Goal: Transaction & Acquisition: Purchase product/service

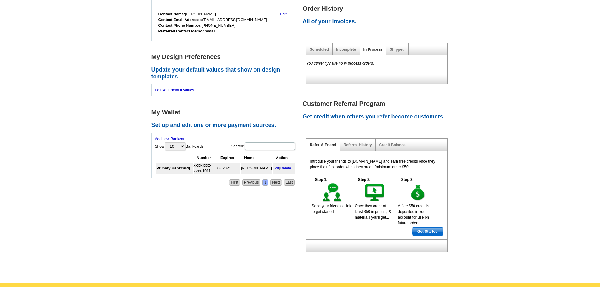
scroll to position [220, 0]
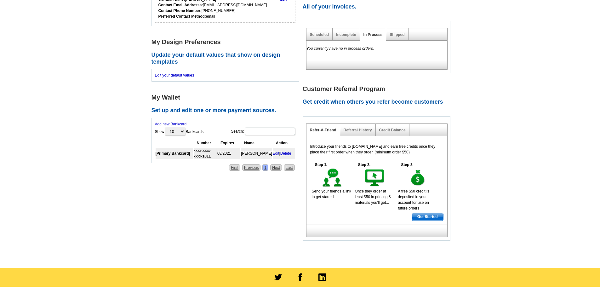
click at [288, 155] on link "Delete" at bounding box center [285, 153] width 11 height 4
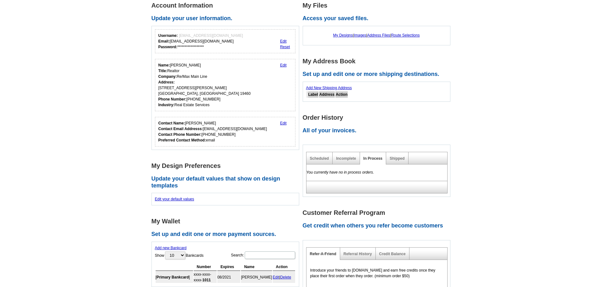
scroll to position [63, 0]
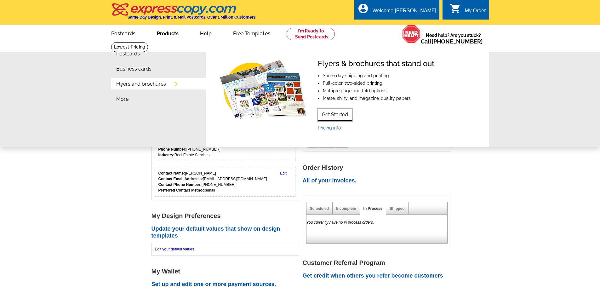
click at [333, 113] on link "Get Started" at bounding box center [335, 115] width 34 height 12
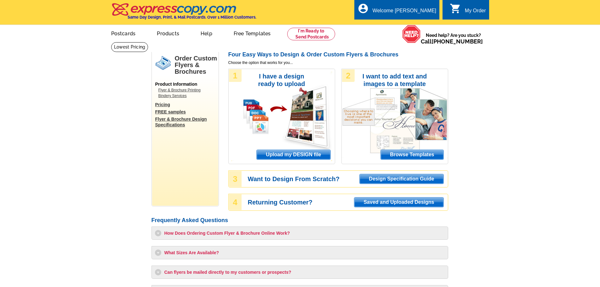
click at [408, 154] on span "Browse Templates" at bounding box center [412, 154] width 62 height 9
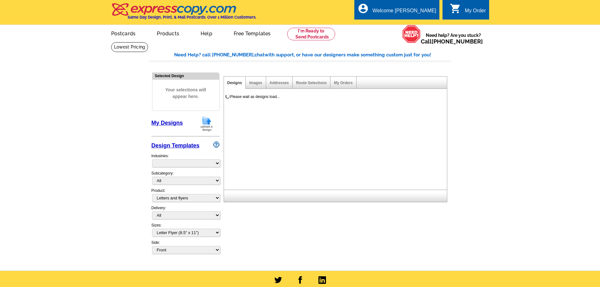
select select "2"
select select "6"
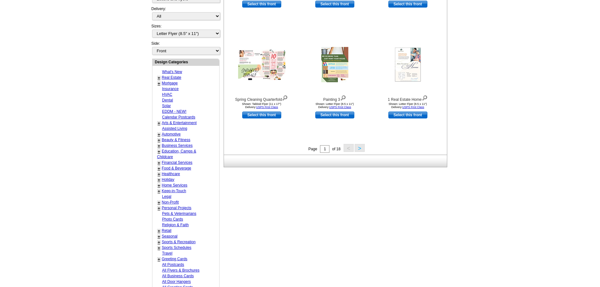
scroll to position [189, 0]
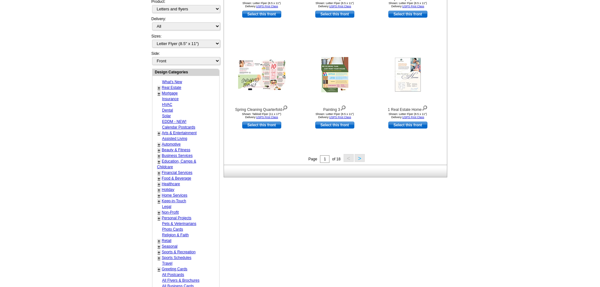
click at [177, 88] on link "Real Estate" at bounding box center [172, 87] width 20 height 4
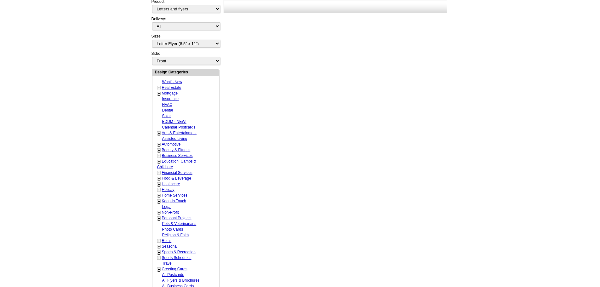
select select "785"
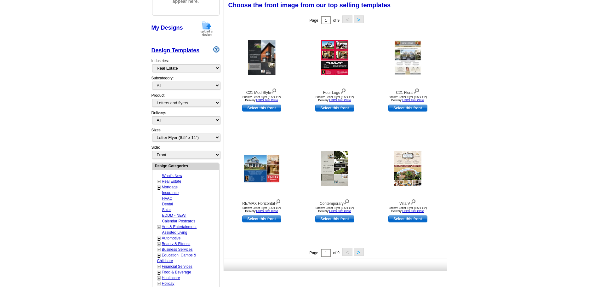
scroll to position [93, 0]
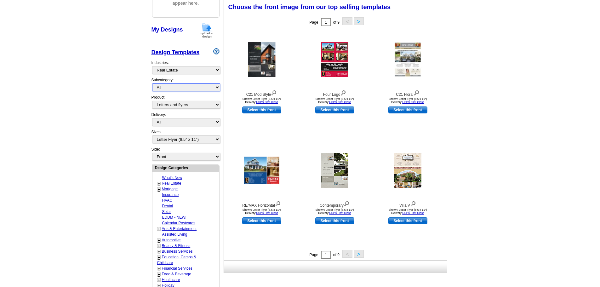
click at [196, 89] on select "All RE/MAX® Referrals Keller Williams® Berkshire Hathaway Home Services Century…" at bounding box center [186, 87] width 68 height 8
select select "807"
click at [152, 84] on select "All RE/MAX® Referrals Keller Williams® Berkshire Hathaway Home Services Century…" at bounding box center [186, 87] width 68 height 8
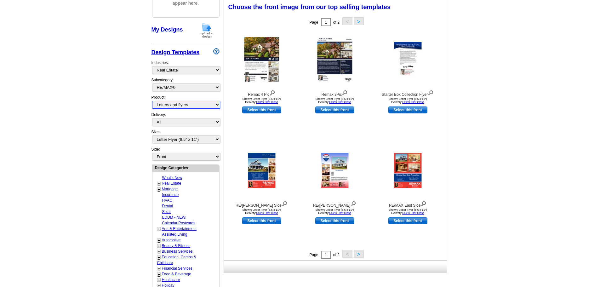
click at [194, 106] on select "All Postcards Letters and flyers Business Cards Door Hangers Greeting Cards" at bounding box center [186, 105] width 68 height 8
click at [111, 119] on main "Need Help? call 800-260-5887, chat with support, or have our designers make som…" at bounding box center [300, 183] width 600 height 468
click at [187, 105] on select "All Postcards Letters and flyers Business Cards Door Hangers Greeting Cards" at bounding box center [186, 105] width 68 height 8
select select
click at [152, 101] on select "All Postcards Letters and flyers Business Cards Door Hangers Greeting Cards" at bounding box center [186, 105] width 68 height 8
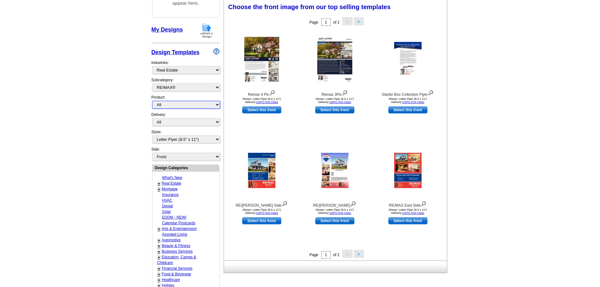
select select
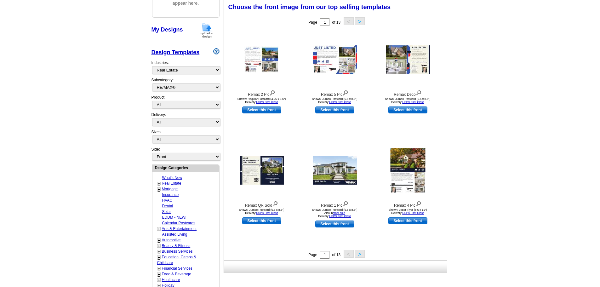
click at [361, 253] on button ">" at bounding box center [360, 254] width 10 height 8
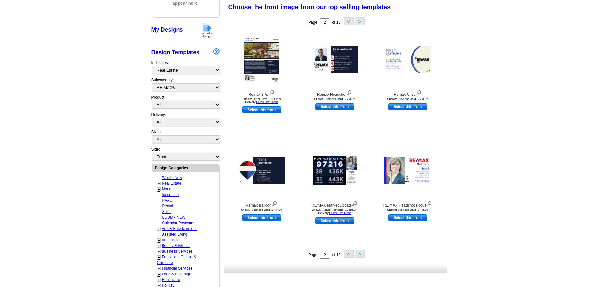
click at [359, 256] on button ">" at bounding box center [360, 254] width 10 height 8
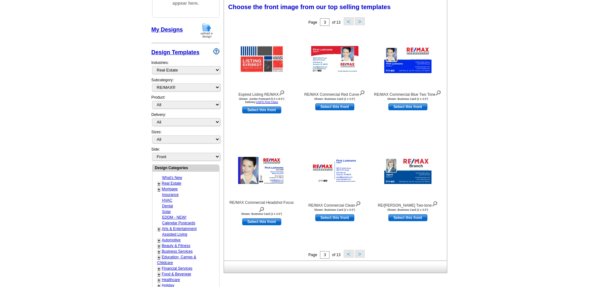
click at [359, 256] on button ">" at bounding box center [360, 254] width 10 height 8
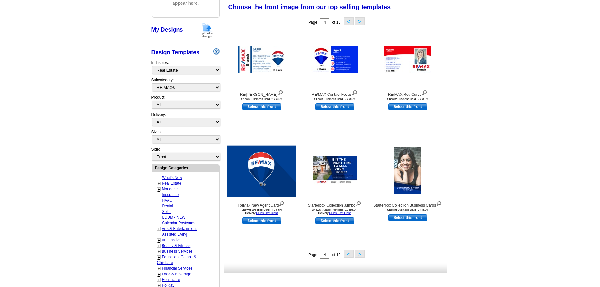
click at [359, 256] on button ">" at bounding box center [360, 254] width 10 height 8
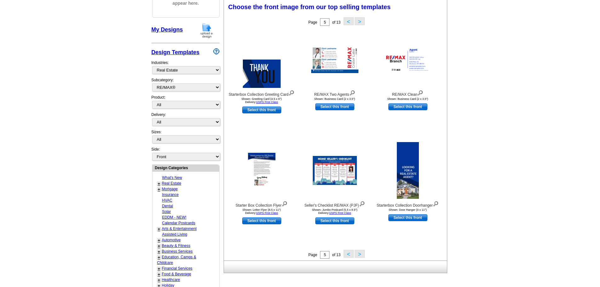
click at [359, 256] on button ">" at bounding box center [360, 254] width 10 height 8
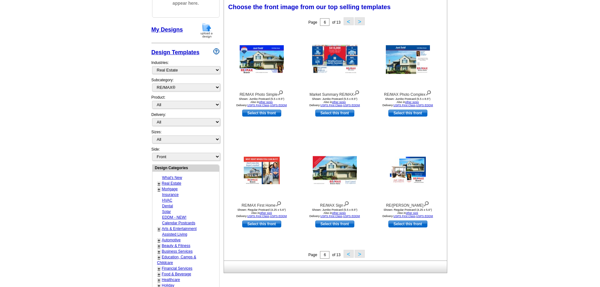
click at [359, 256] on button ">" at bounding box center [360, 254] width 10 height 8
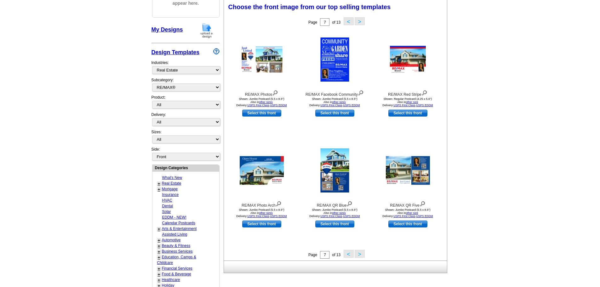
click at [359, 256] on button ">" at bounding box center [360, 254] width 10 height 8
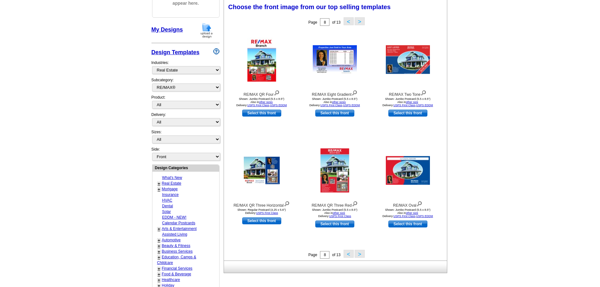
click at [359, 256] on button ">" at bounding box center [360, 254] width 10 height 8
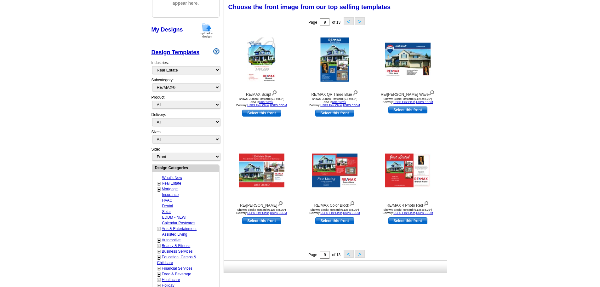
click at [359, 256] on button ">" at bounding box center [360, 254] width 10 height 8
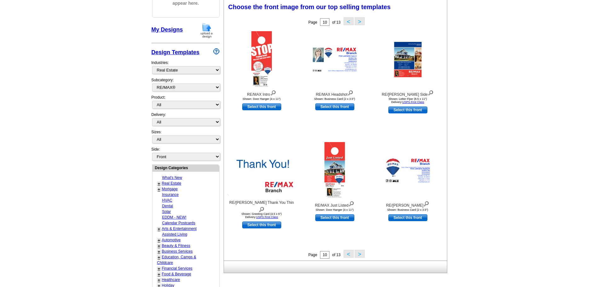
click at [359, 256] on button ">" at bounding box center [360, 254] width 10 height 8
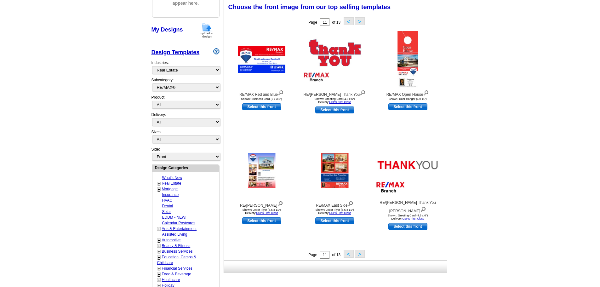
click at [359, 256] on button ">" at bounding box center [360, 254] width 10 height 8
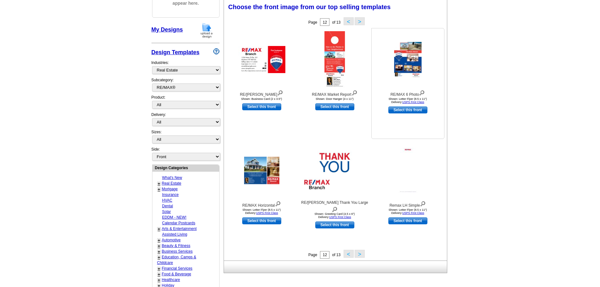
click at [413, 69] on img at bounding box center [407, 59] width 27 height 35
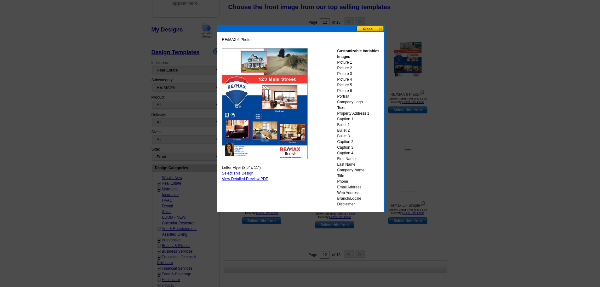
click at [365, 28] on button at bounding box center [370, 29] width 28 height 6
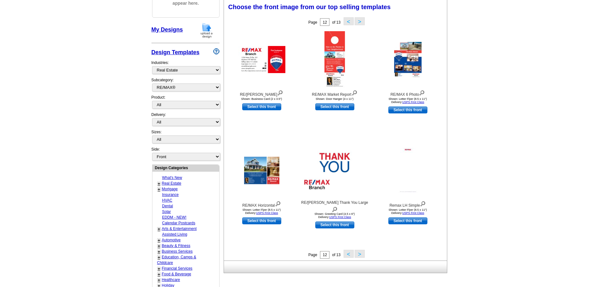
scroll to position [0, 0]
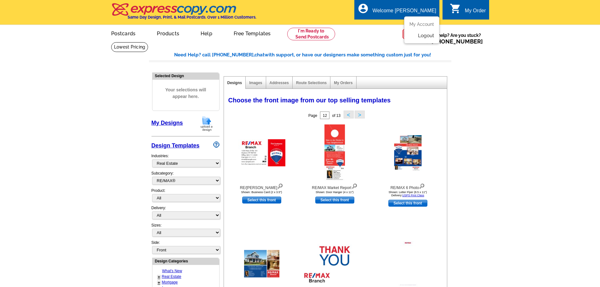
click at [422, 35] on link "Logout" at bounding box center [426, 36] width 16 height 6
